Goal: Information Seeking & Learning: Learn about a topic

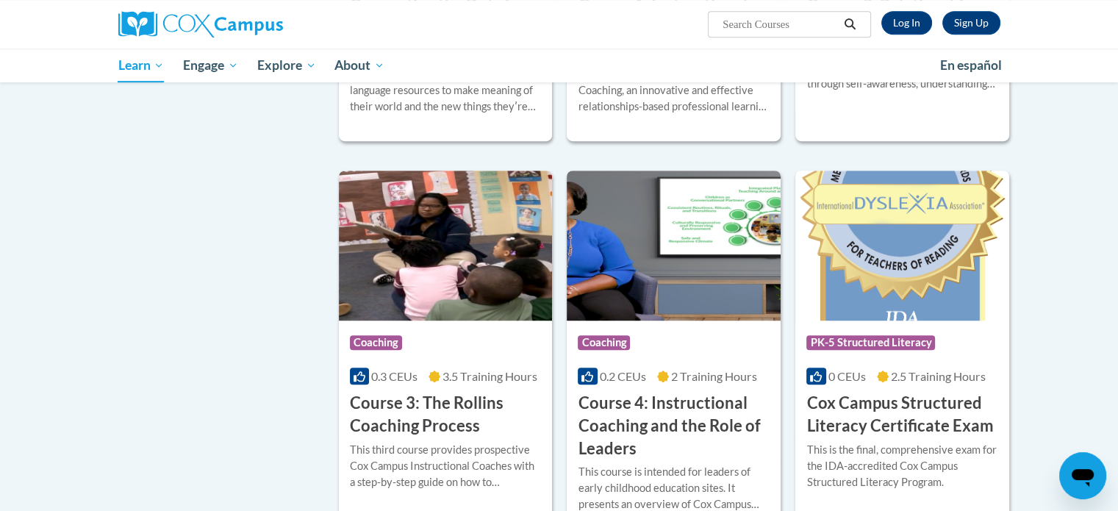
scroll to position [926, 0]
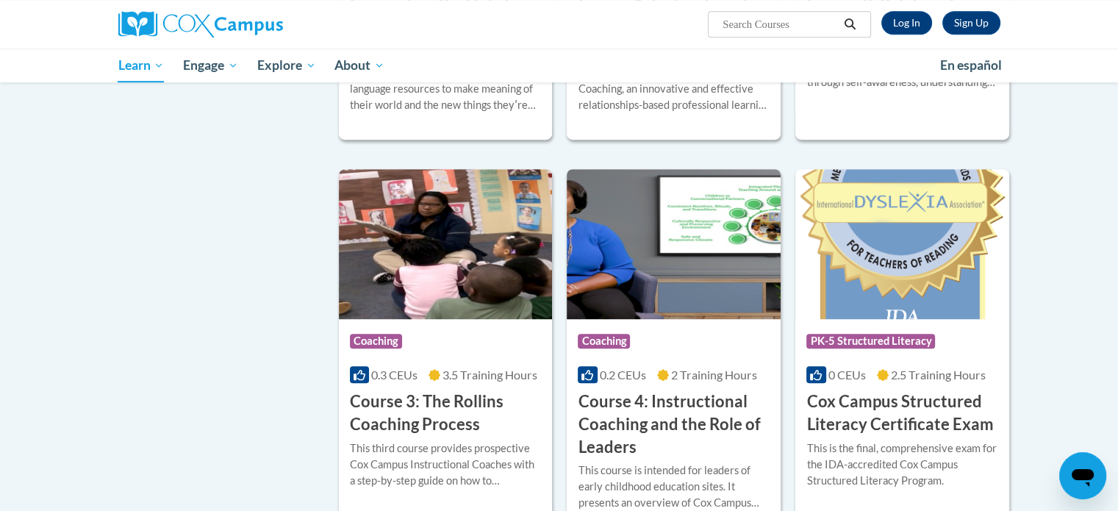
click at [805, 21] on input "Search..." at bounding box center [780, 24] width 118 height 18
type input "trauma informed"
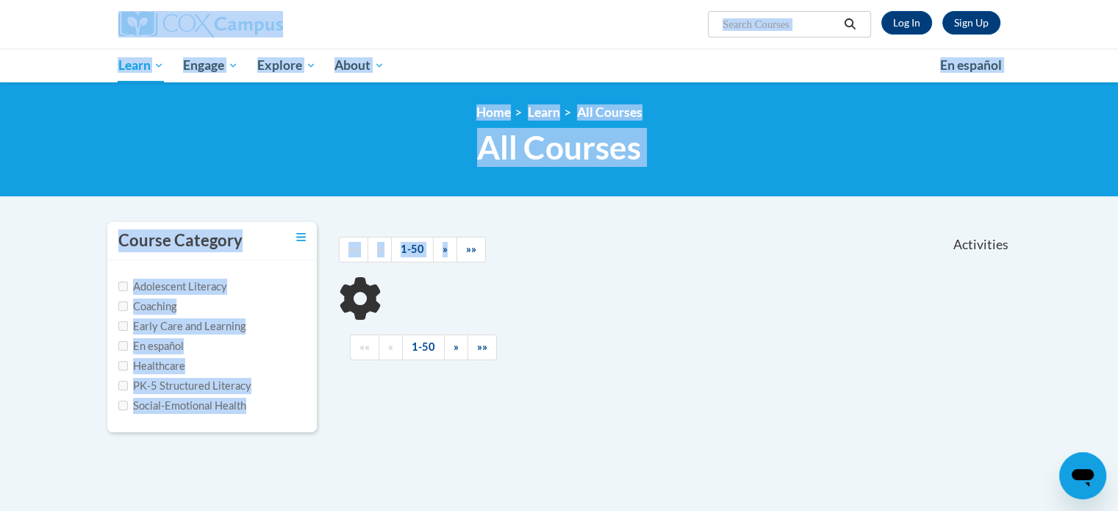
drag, startPoint x: 0, startPoint y: 0, endPoint x: 267, endPoint y: -89, distance: 281.2
click at [267, 0] on html "Sign Up Log In Search Search... Toggle navigation My Learning My Learning My Co…" at bounding box center [559, 255] width 1118 height 511
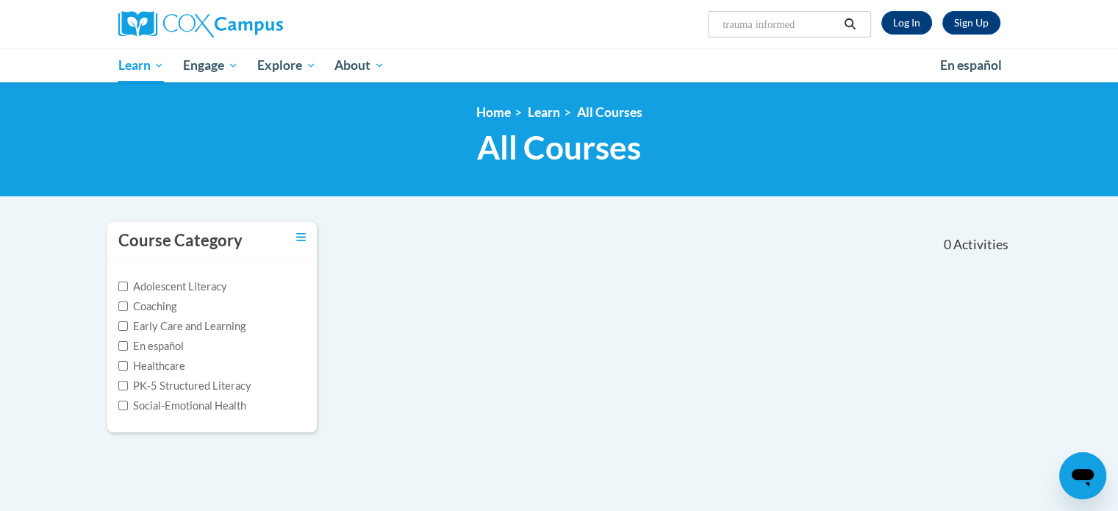
click at [827, 246] on div "0 Activities CEUs" at bounding box center [906, 245] width 231 height 46
click at [801, 21] on input "trauma informed" at bounding box center [780, 24] width 118 height 18
type input "trauma informed practice"
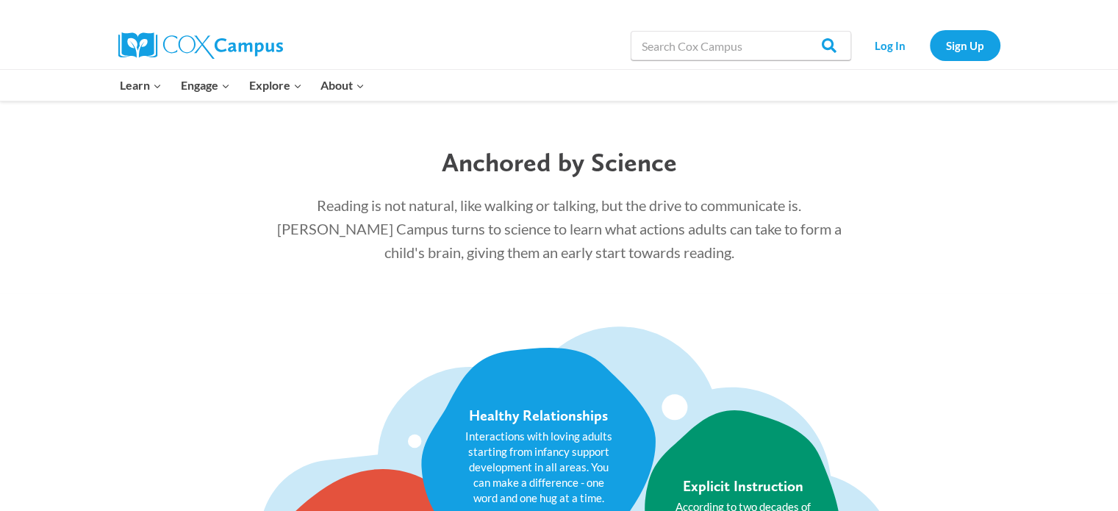
scroll to position [1921, 0]
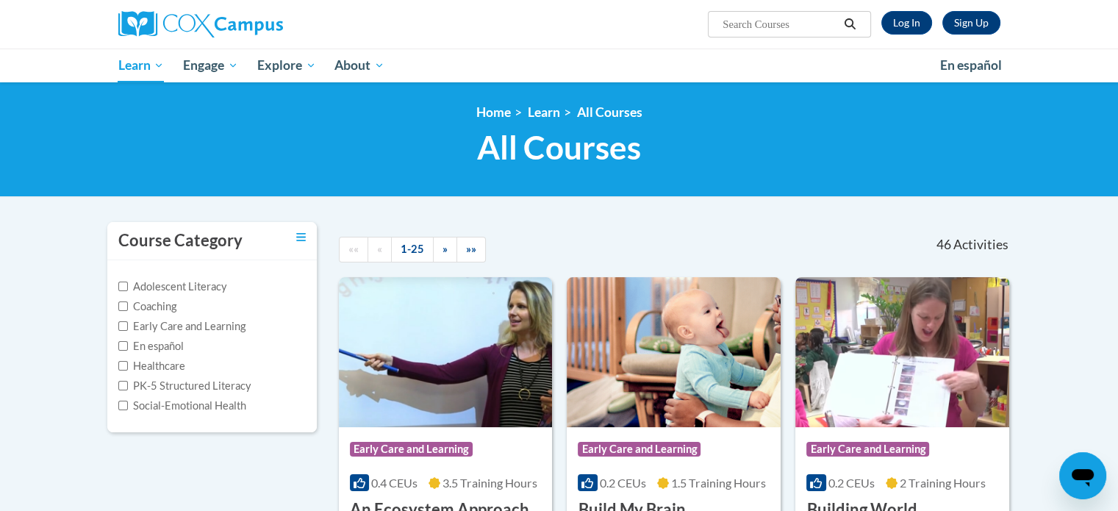
click at [793, 29] on input "Search..." at bounding box center [780, 24] width 118 height 18
paste input "Relationships are the Heart of Coaching"
type input "Relationships are the Heart of Coaching"
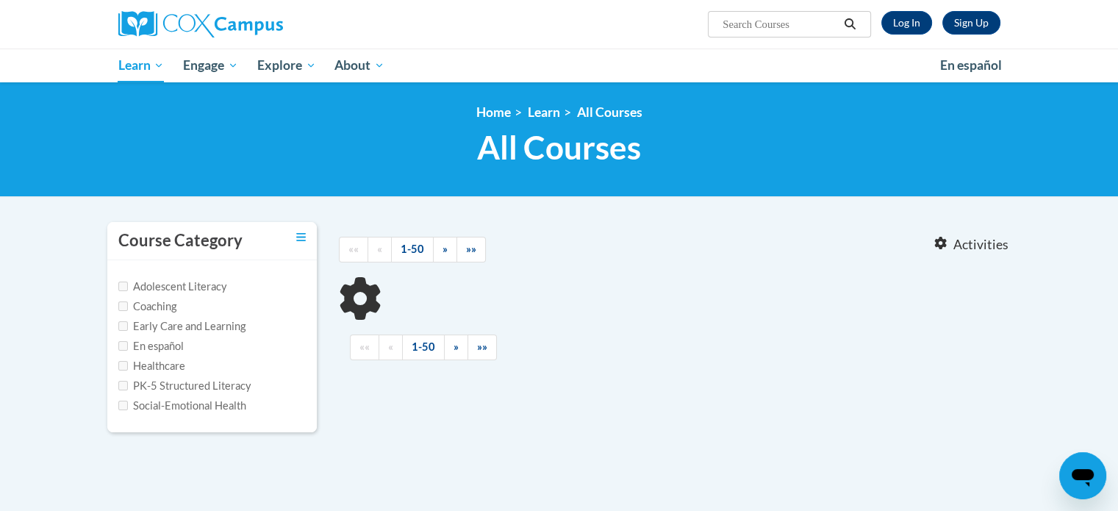
type input "Relationships are the Heart of Coaching"
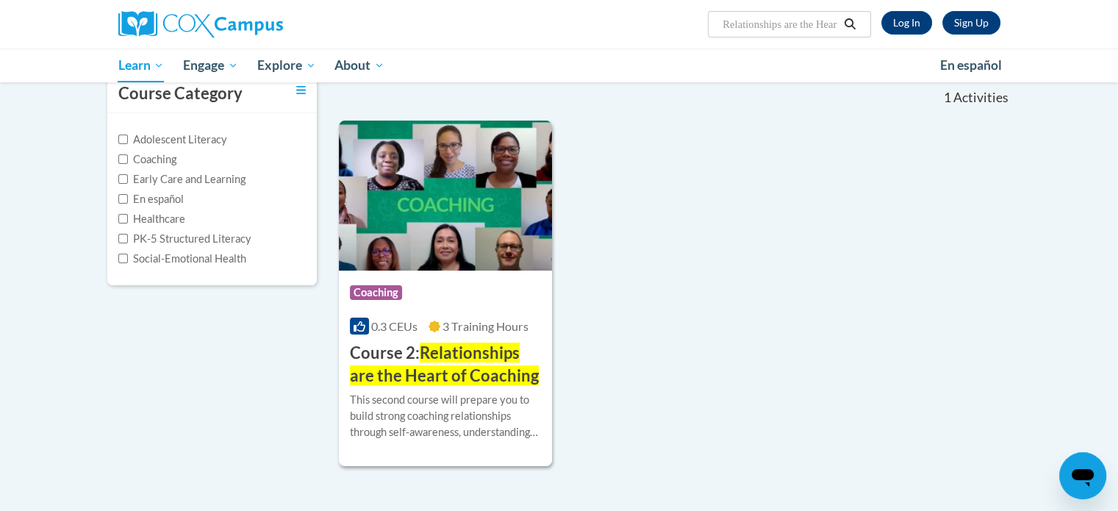
scroll to position [169, 0]
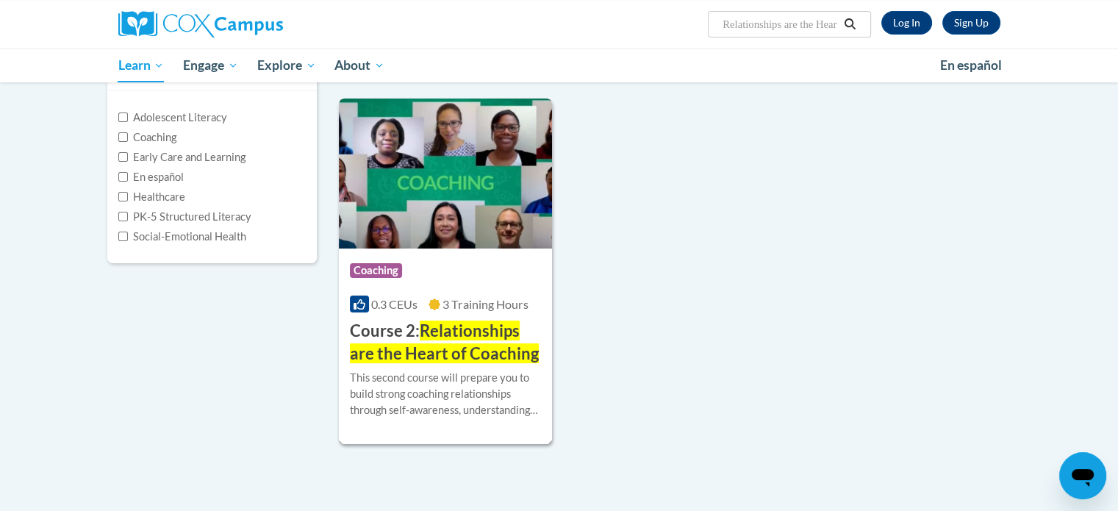
click at [380, 318] on div "Course Category: Coaching 0.3 CEUs 3 Training Hours COURSE Course 2: Relationsh…" at bounding box center [446, 306] width 214 height 117
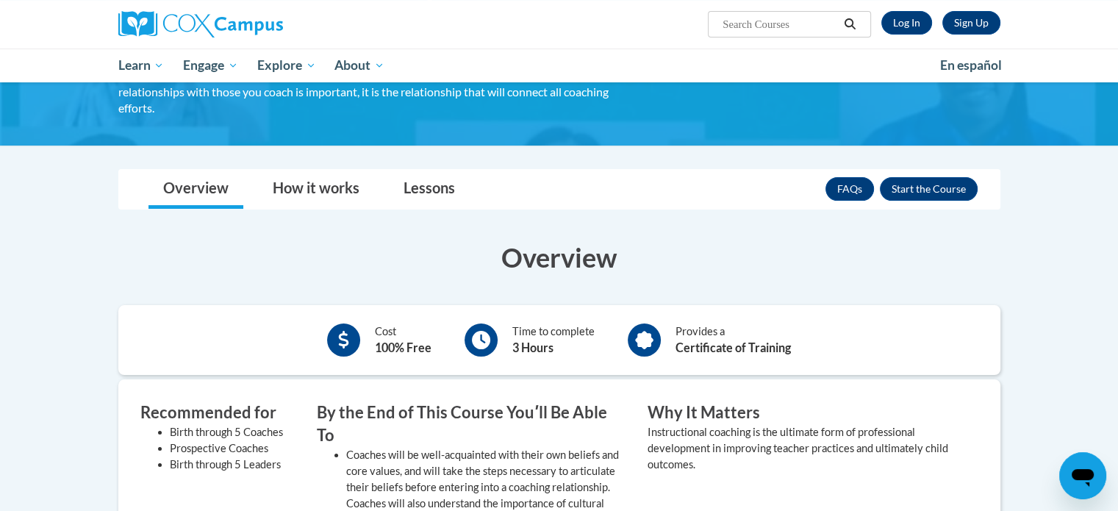
scroll to position [185, 0]
